Goal: Communication & Community: Answer question/provide support

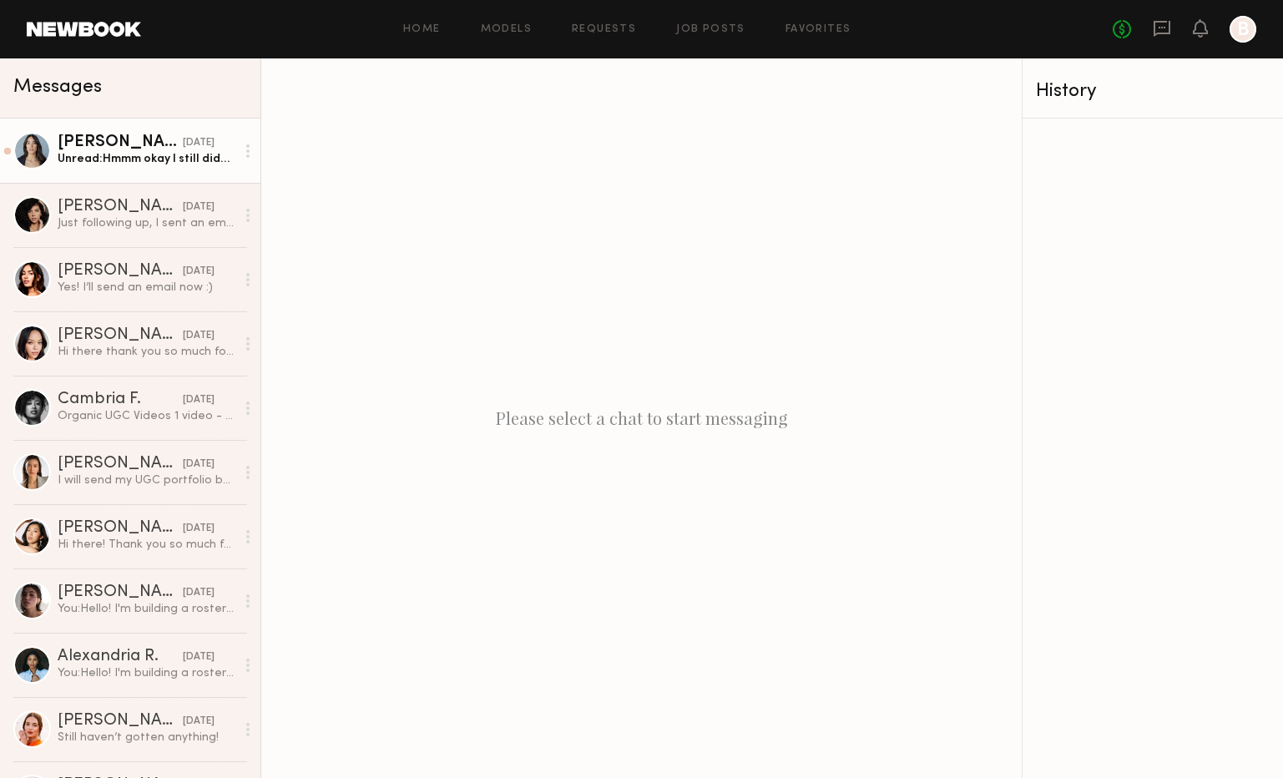
click at [125, 164] on div "Unread: Hmmm okay I still didn’t receive it. Can we make sure this is correct? …" at bounding box center [147, 159] width 178 height 16
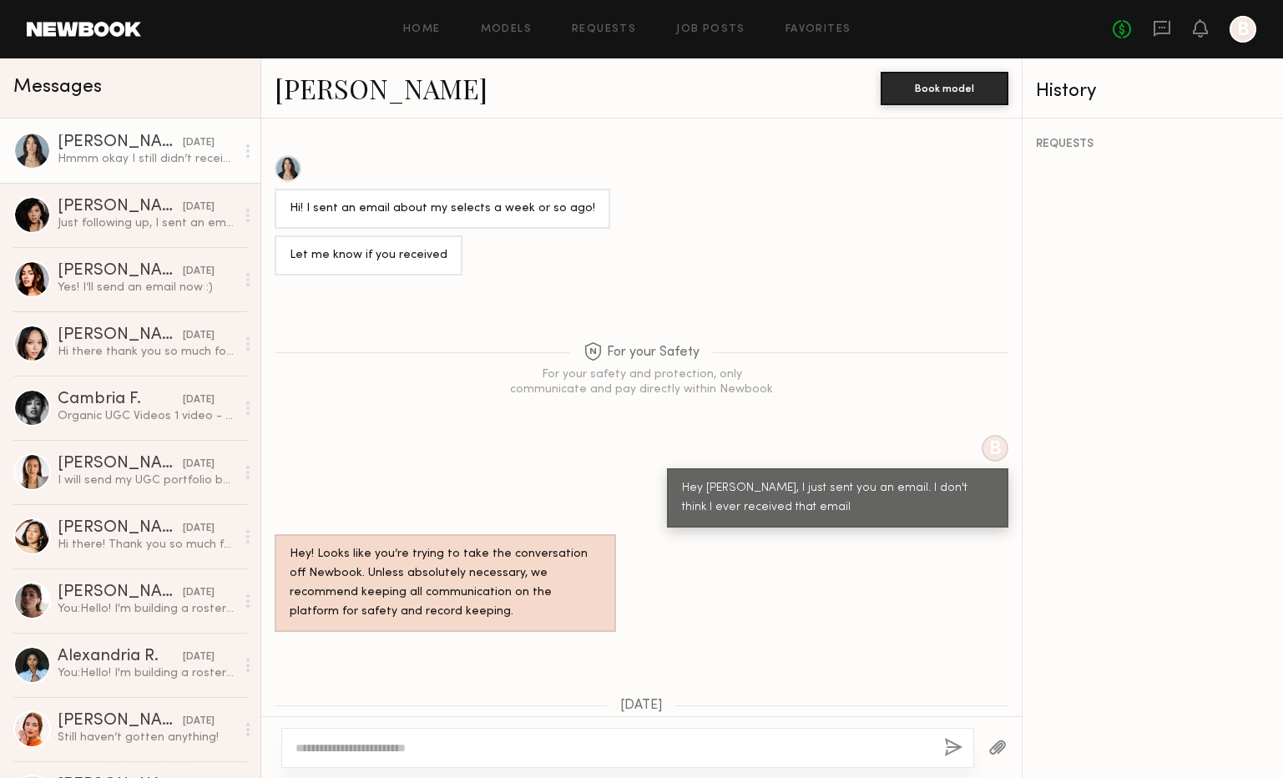
scroll to position [1411, 0]
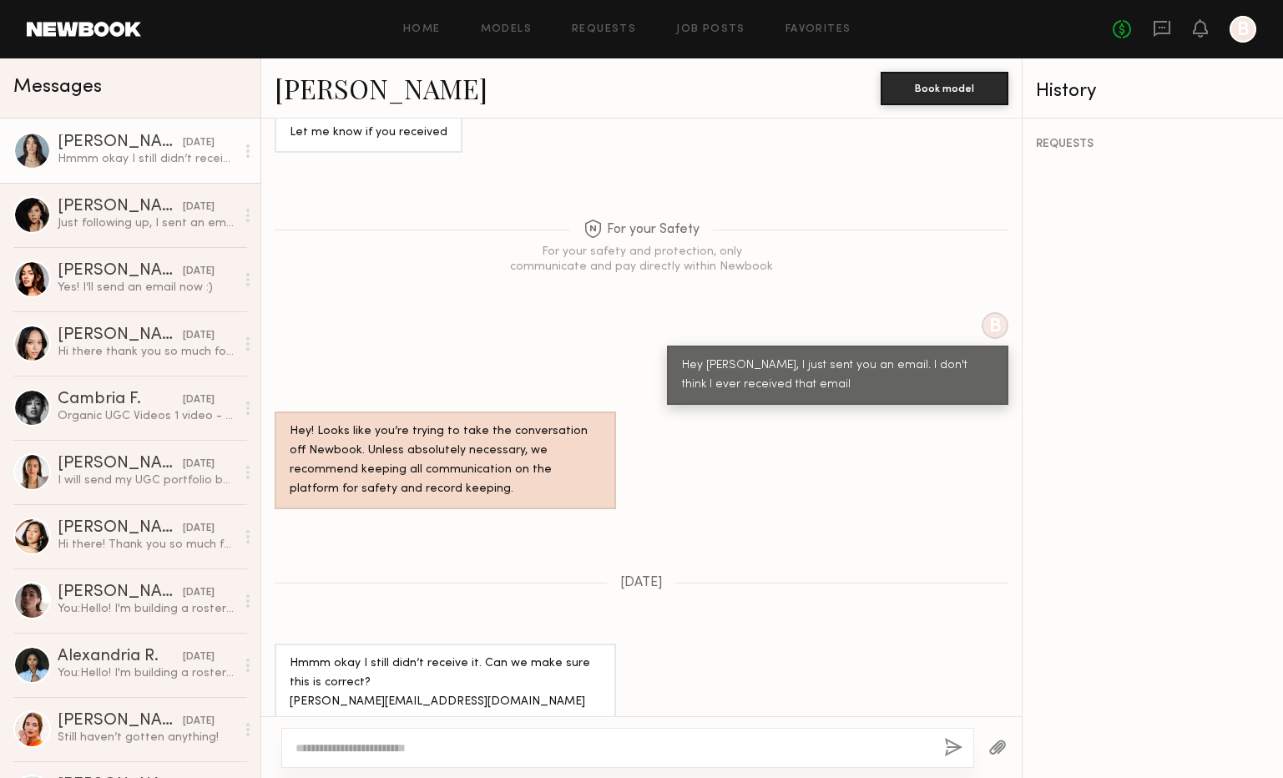
click at [341, 87] on link "[PERSON_NAME]" at bounding box center [381, 88] width 213 height 36
drag, startPoint x: 432, startPoint y: 685, endPoint x: 280, endPoint y: 683, distance: 151.9
click at [280, 683] on div "Hmmm okay I still didn’t receive it. Can we make sure this is correct? [PERSON_…" at bounding box center [445, 683] width 341 height 78
copy div "[EMAIL_ADDRESS][DOMAIN_NAME]"
click at [386, 749] on textarea at bounding box center [612, 748] width 635 height 17
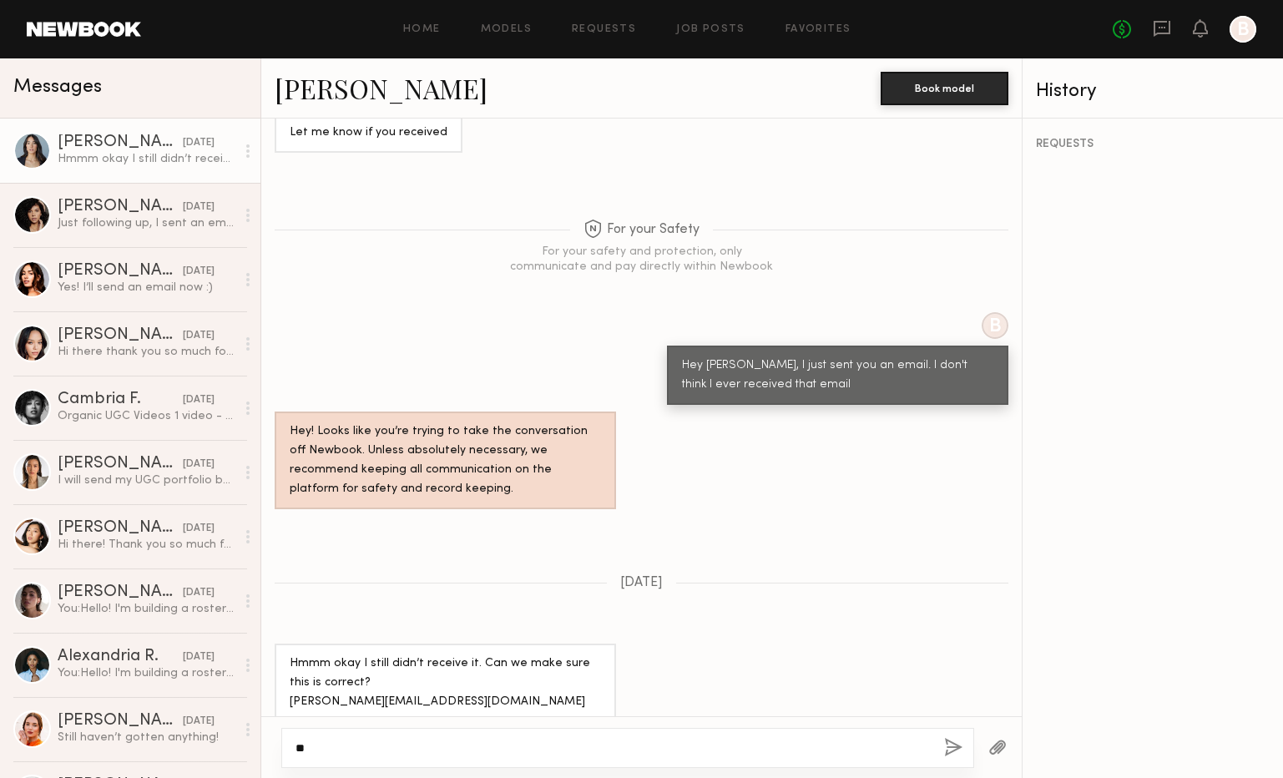
type textarea "*"
type textarea "**********"
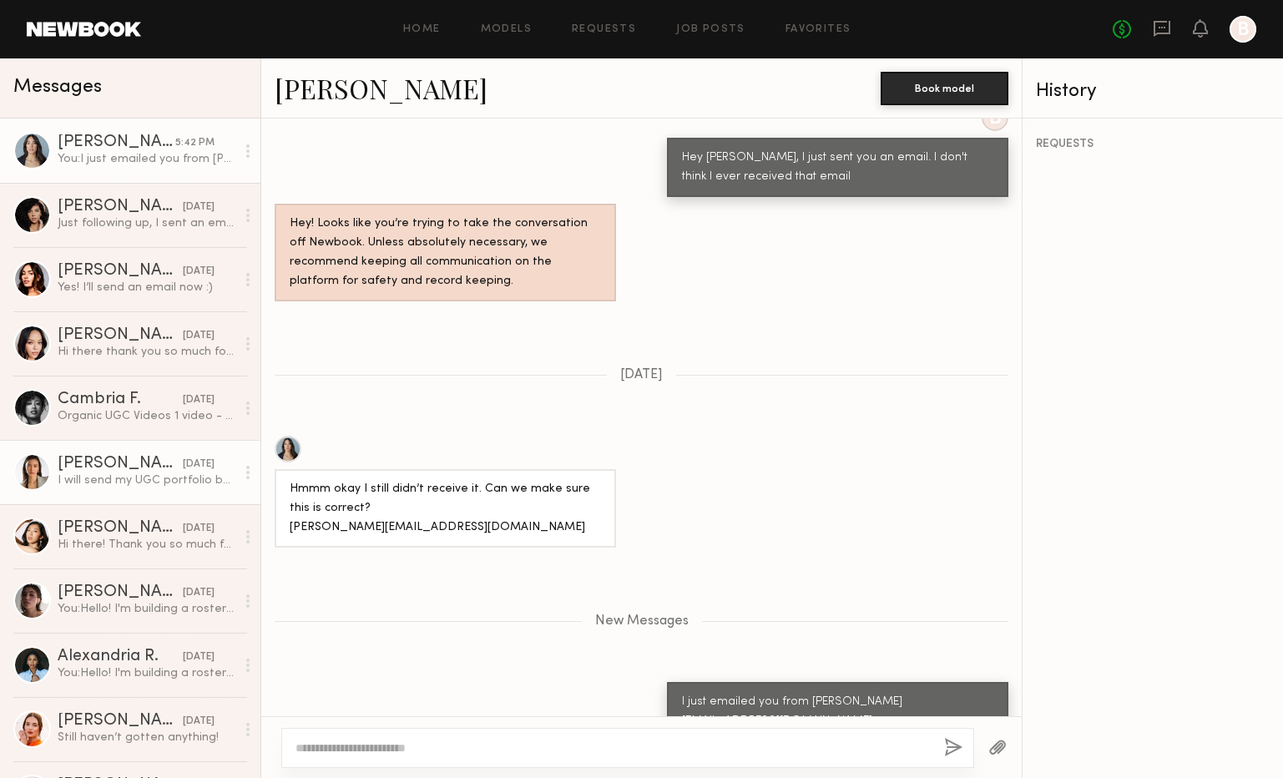
scroll to position [1724, 0]
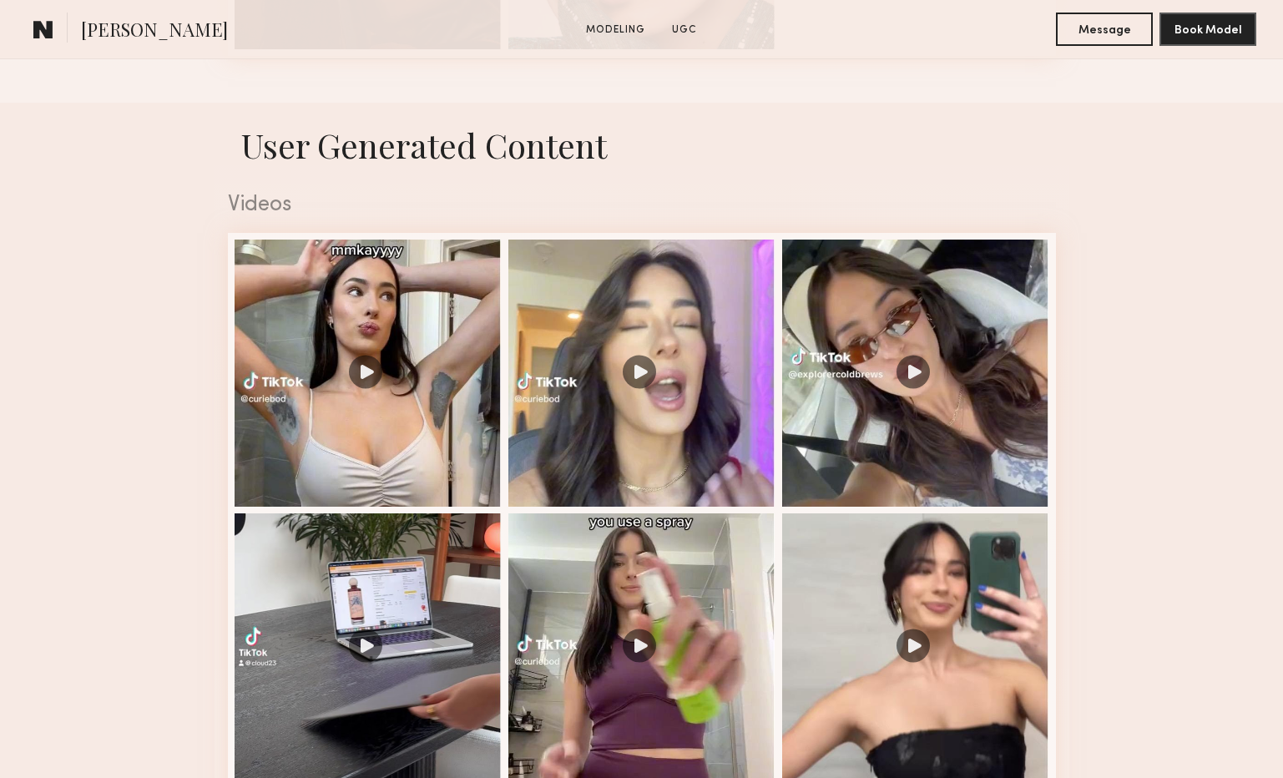
scroll to position [1518, 0]
